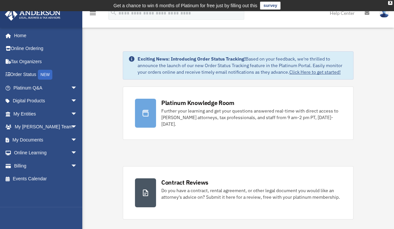
scroll to position [200, 0]
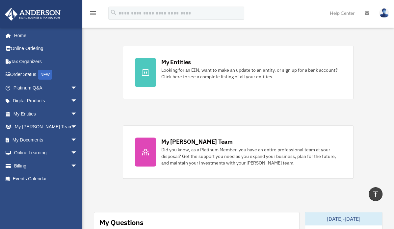
drag, startPoint x: 387, startPoint y: 49, endPoint x: 361, endPoint y: 41, distance: 27.0
click at [361, 41] on div "Exciting News: Introducing Order Status Tracking! Based on your feedback, we're…" at bounding box center [237, 221] width 321 height 773
click at [71, 140] on span "arrow_drop_down" at bounding box center [77, 139] width 13 height 13
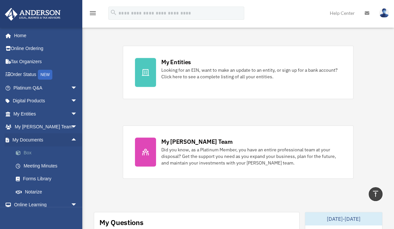
click at [30, 152] on link "Box" at bounding box center [48, 152] width 78 height 13
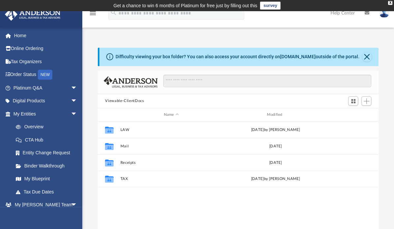
scroll to position [144, 275]
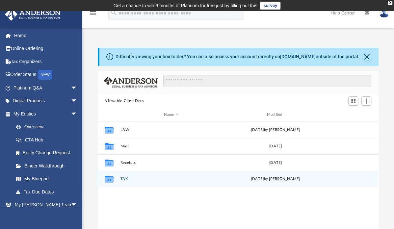
click at [112, 178] on icon "grid" at bounding box center [109, 179] width 9 height 5
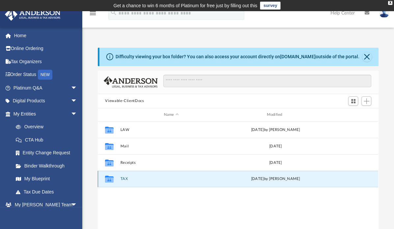
click at [136, 177] on button "TAX" at bounding box center [171, 179] width 102 height 4
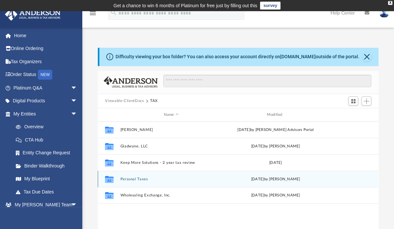
click at [132, 179] on button "Personal Taxes" at bounding box center [171, 179] width 102 height 4
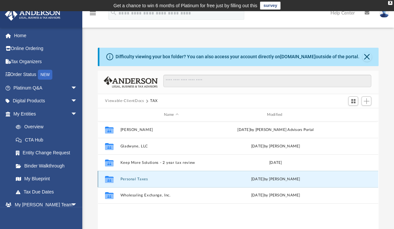
click at [132, 179] on button "Personal Taxes" at bounding box center [171, 179] width 102 height 4
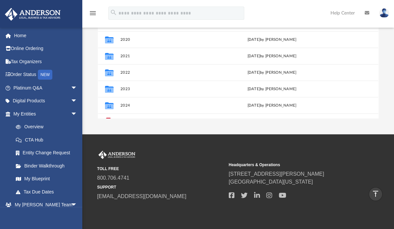
scroll to position [139, 0]
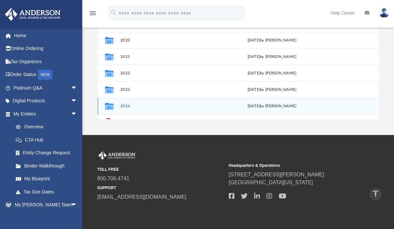
click at [130, 106] on button "2024" at bounding box center [169, 106] width 99 height 4
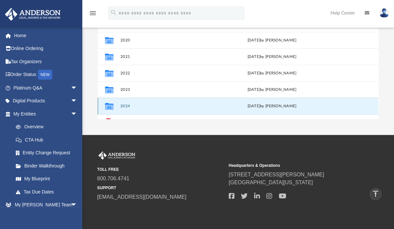
click at [130, 106] on button "2024" at bounding box center [169, 106] width 99 height 4
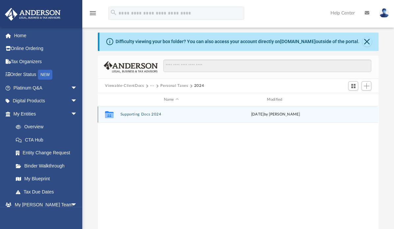
click at [132, 114] on button "Supporting Docs 2024" at bounding box center [171, 115] width 102 height 4
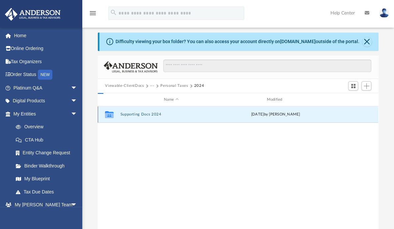
click at [132, 114] on button "Supporting Docs 2024" at bounding box center [171, 115] width 102 height 4
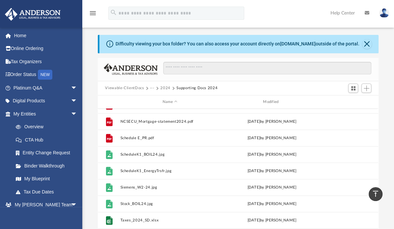
scroll to position [12, 0]
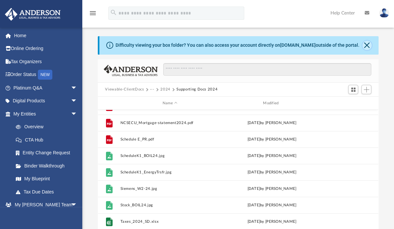
click at [367, 43] on button "Close" at bounding box center [366, 45] width 9 height 9
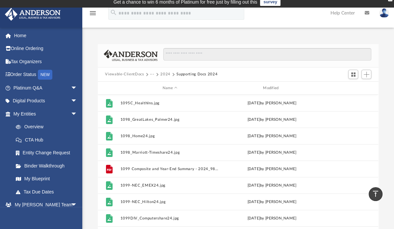
scroll to position [0, 0]
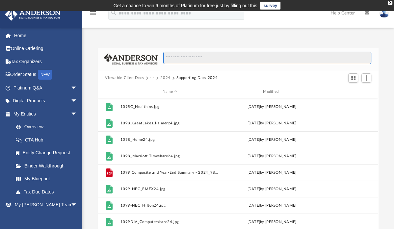
click at [219, 57] on input "Search files and folders" at bounding box center [267, 58] width 208 height 13
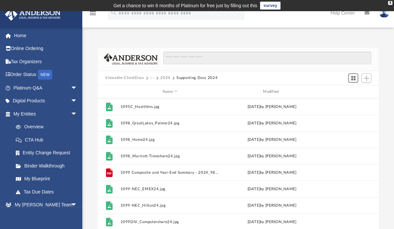
click at [355, 76] on span "Switch to Grid View" at bounding box center [353, 78] width 6 height 6
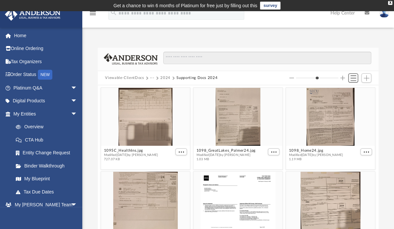
scroll to position [144, 275]
click at [355, 76] on span "Switch to List View" at bounding box center [353, 78] width 6 height 6
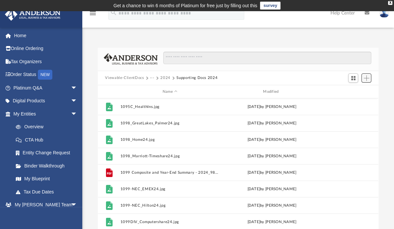
click at [365, 78] on span "Add" at bounding box center [367, 78] width 6 height 6
click at [354, 92] on li "Upload" at bounding box center [356, 91] width 21 height 7
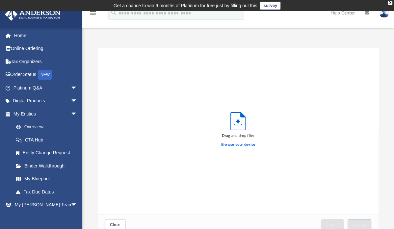
scroll to position [162, 275]
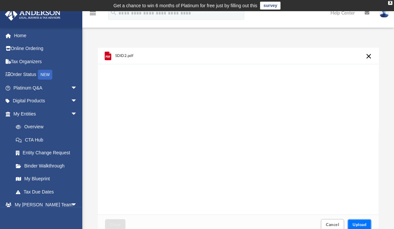
click at [356, 224] on span "Upload" at bounding box center [359, 225] width 14 height 4
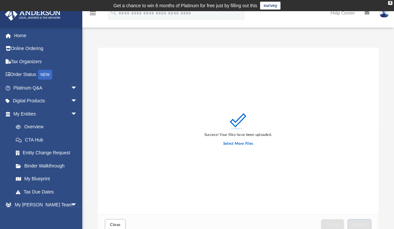
scroll to position [139, 0]
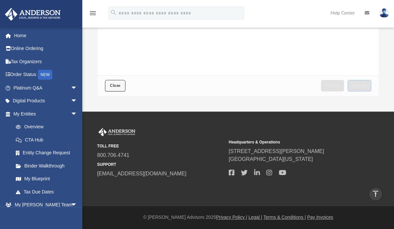
drag, startPoint x: 383, startPoint y: 113, endPoint x: 116, endPoint y: 86, distance: 268.9
click at [116, 86] on span "Close" at bounding box center [115, 86] width 11 height 4
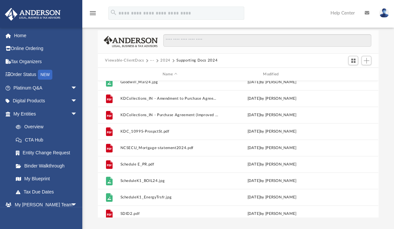
scroll to position [376, 0]
